Goal: Task Accomplishment & Management: Complete application form

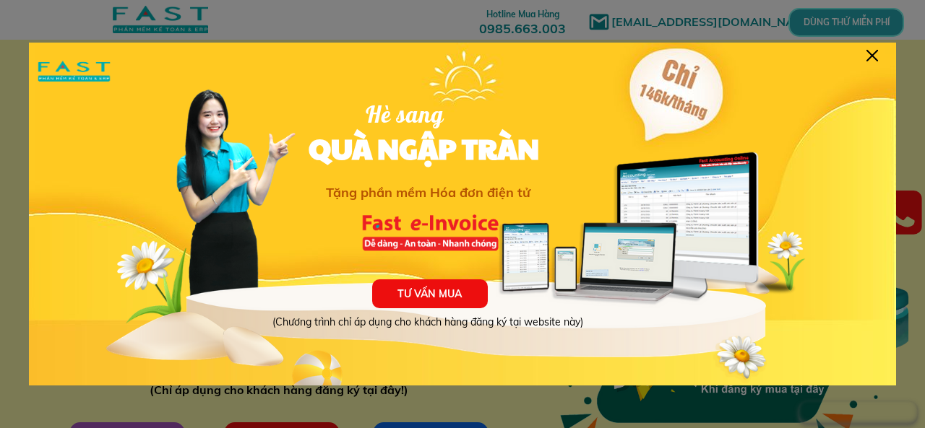
click at [873, 55] on div at bounding box center [872, 56] width 12 height 12
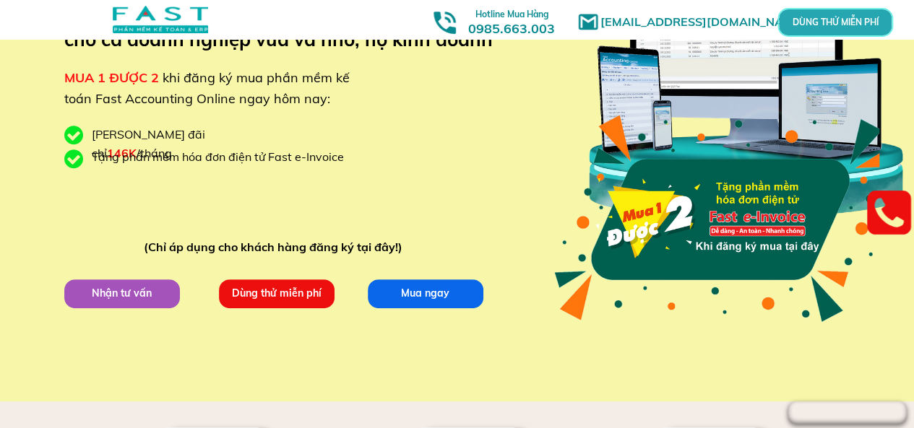
scroll to position [144, 0]
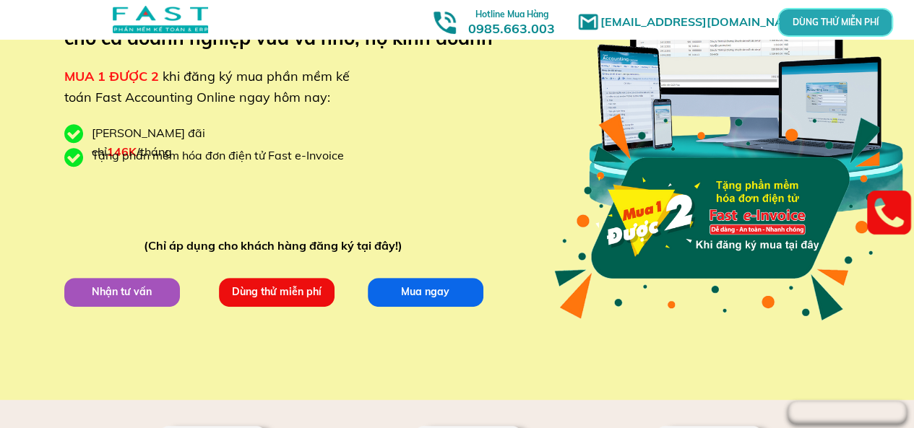
click at [285, 294] on p "Dùng thử miễn phí" at bounding box center [276, 291] width 116 height 29
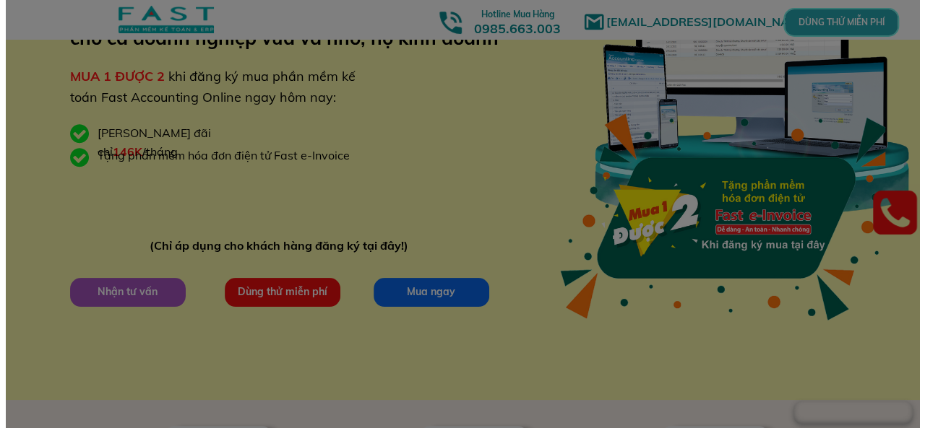
scroll to position [0, 0]
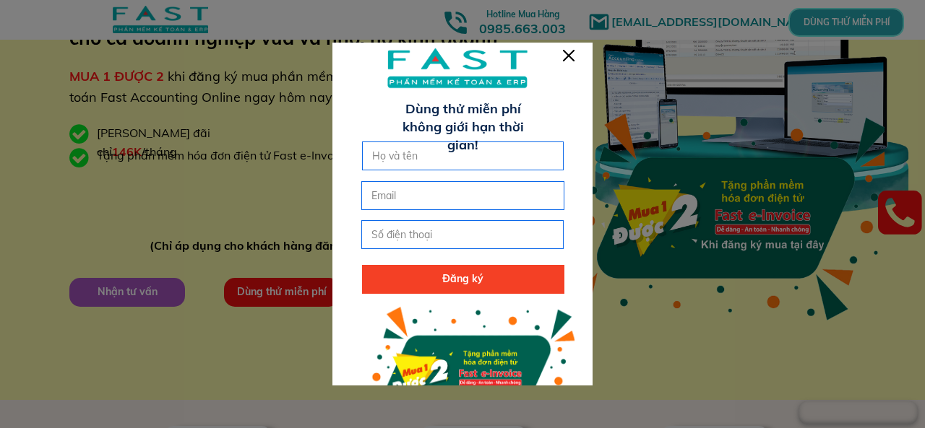
click at [467, 148] on input "text" at bounding box center [462, 155] width 189 height 27
type input "[PERSON_NAME]"
click at [472, 198] on input "email" at bounding box center [462, 195] width 189 height 27
type input "[EMAIL_ADDRESS][DOMAIN_NAME]"
click at [485, 238] on input "tel" at bounding box center [462, 234] width 189 height 27
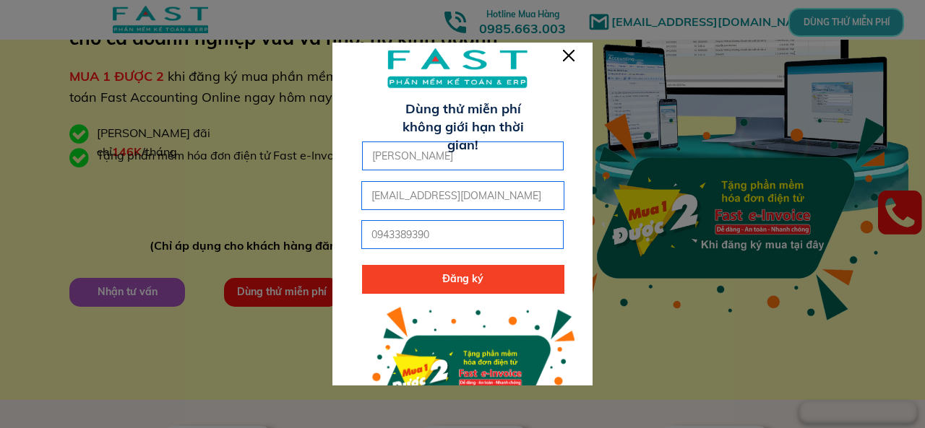
type input "0943389390"
click at [491, 280] on p "Đăng ký" at bounding box center [463, 279] width 202 height 29
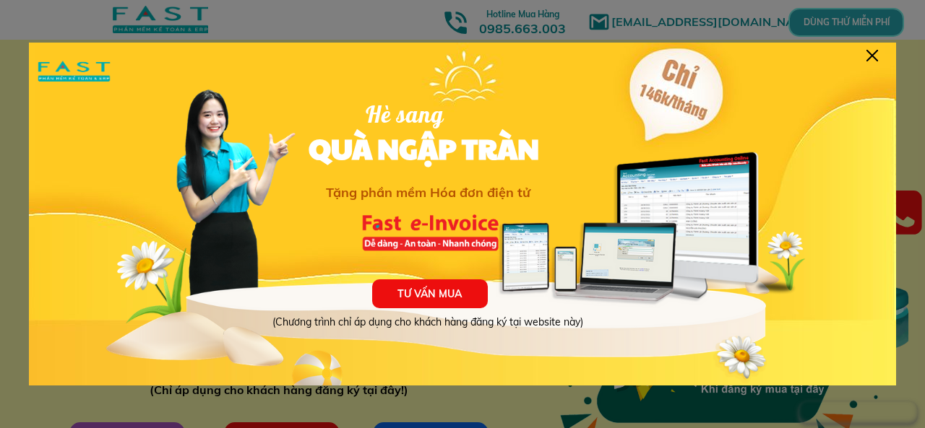
click at [871, 51] on div at bounding box center [872, 56] width 12 height 12
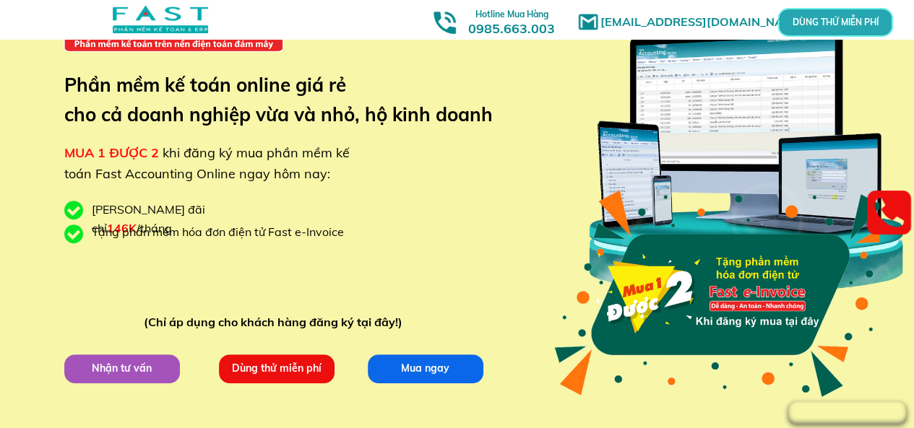
scroll to position [217, 0]
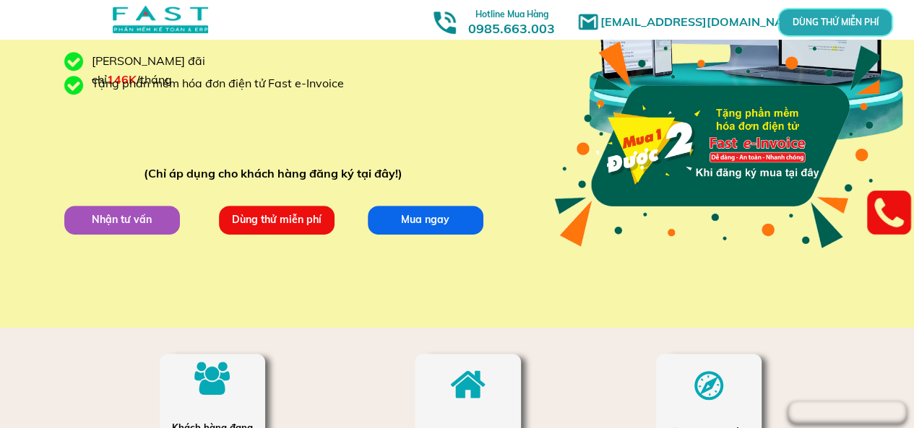
click at [123, 223] on p "Nhận tư vấn" at bounding box center [122, 219] width 116 height 29
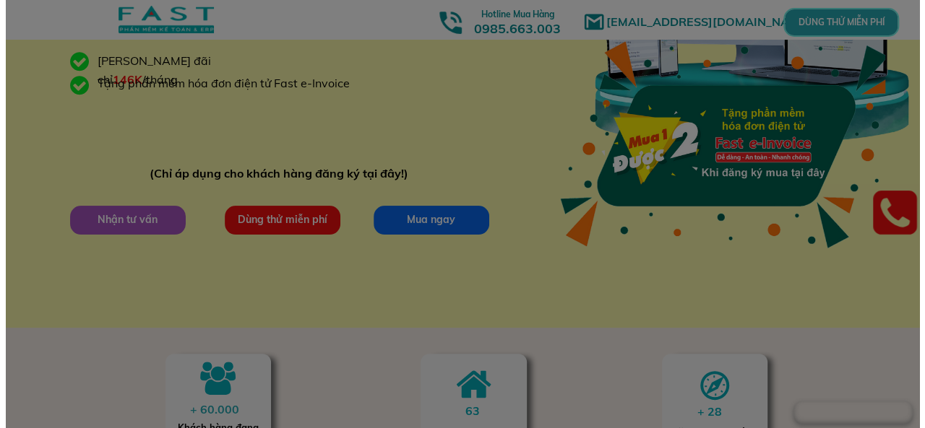
scroll to position [0, 0]
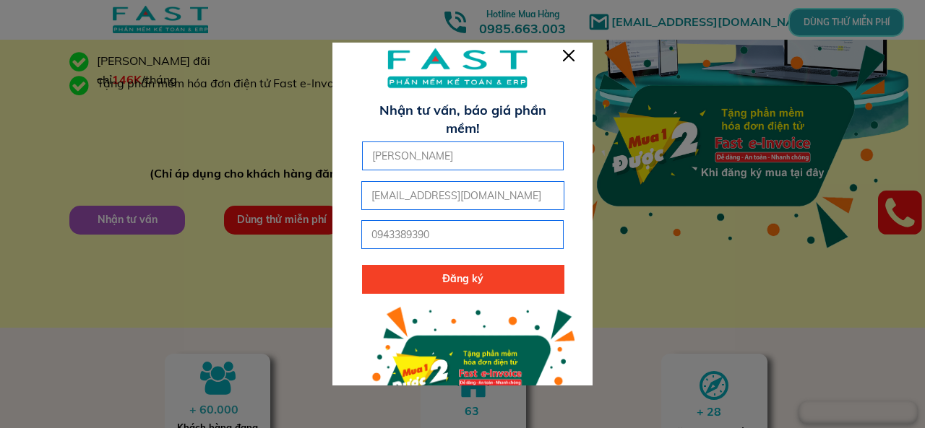
click at [568, 53] on div at bounding box center [569, 56] width 12 height 12
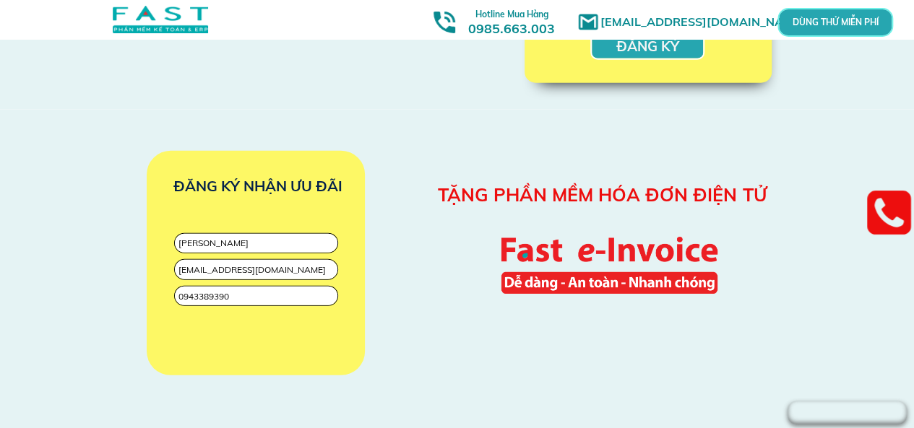
scroll to position [1806, 0]
